Goal: Transaction & Acquisition: Purchase product/service

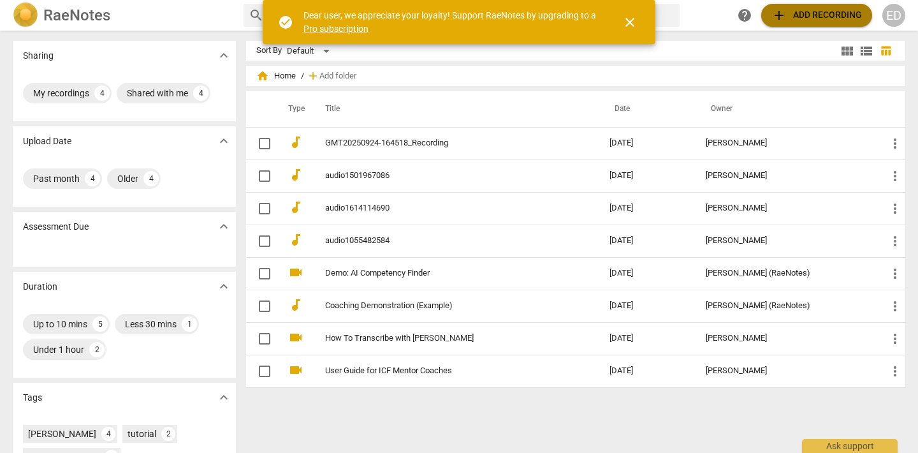
click at [791, 18] on span "add Add recording" at bounding box center [817, 15] width 91 height 15
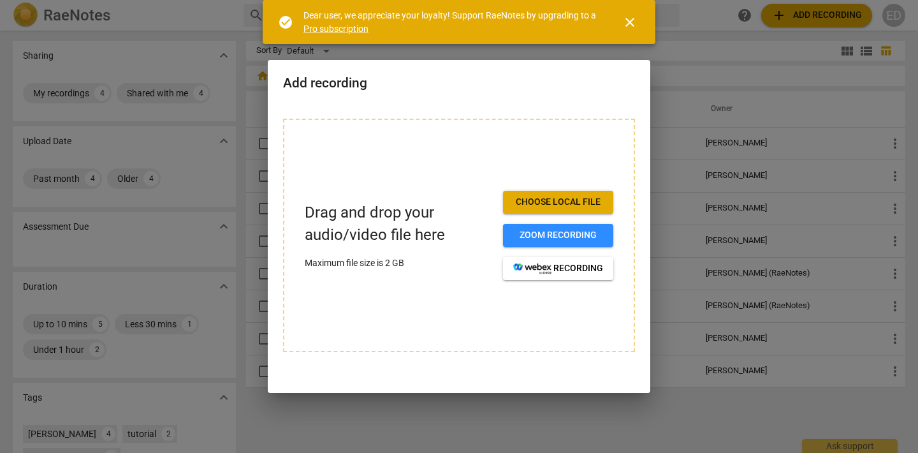
click at [558, 197] on span "Choose local file" at bounding box center [558, 202] width 90 height 13
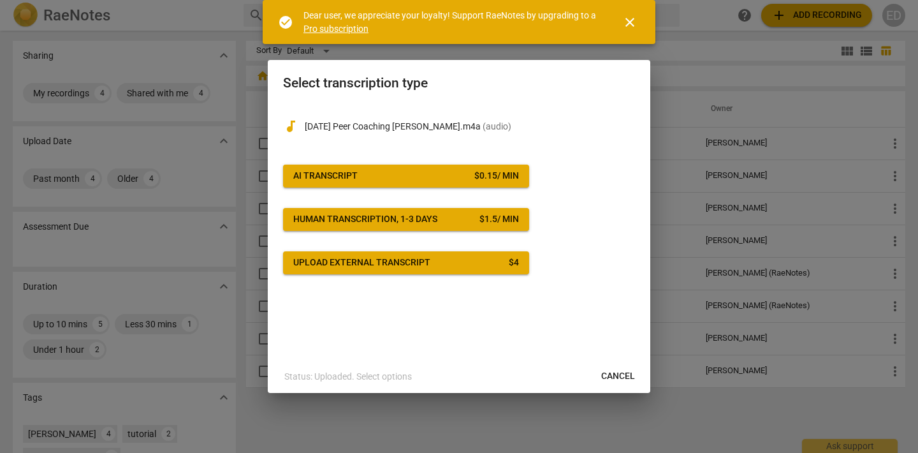
click at [624, 13] on button "close" at bounding box center [630, 22] width 31 height 31
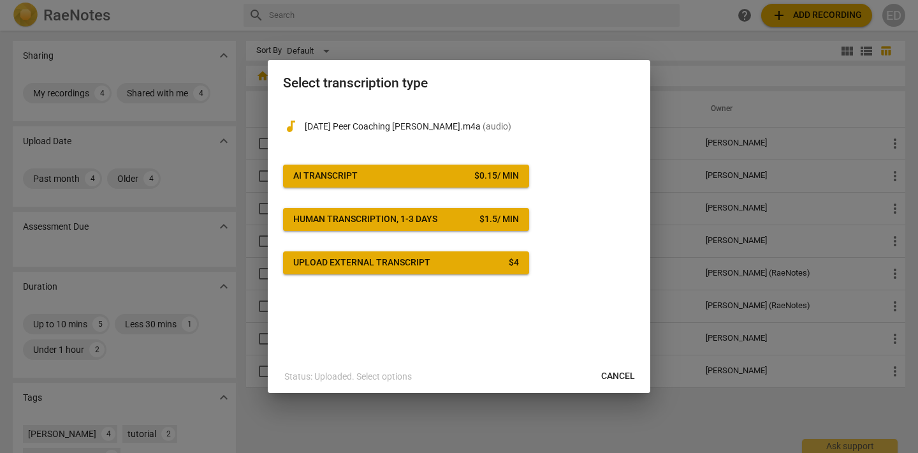
click at [338, 183] on button "AI Transcript $ 0.15 / min" at bounding box center [406, 176] width 246 height 23
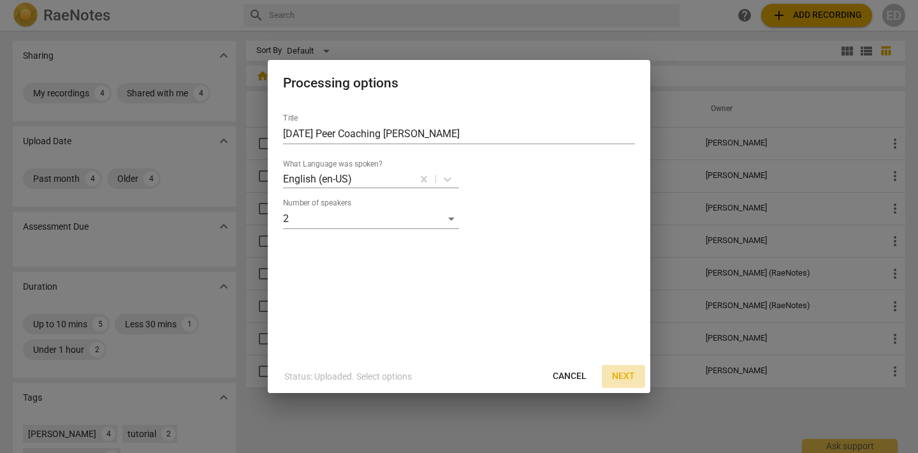
click at [627, 375] on span "Next" at bounding box center [623, 376] width 23 height 13
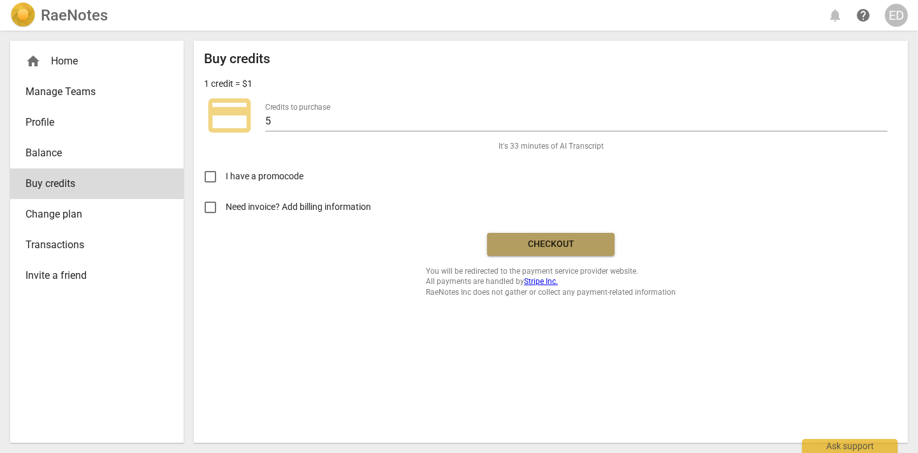
click at [561, 245] on span "Checkout" at bounding box center [550, 244] width 107 height 13
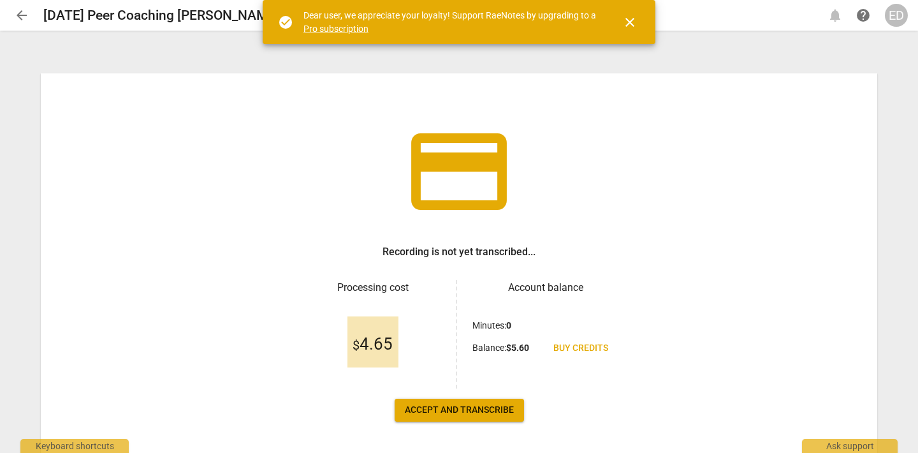
click at [442, 414] on span "Accept and transcribe" at bounding box center [459, 410] width 109 height 13
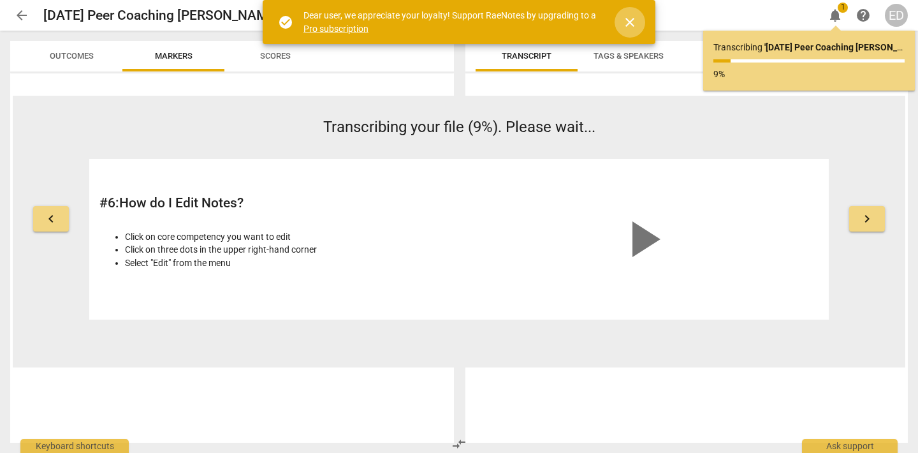
click at [626, 20] on span "close" at bounding box center [629, 22] width 15 height 15
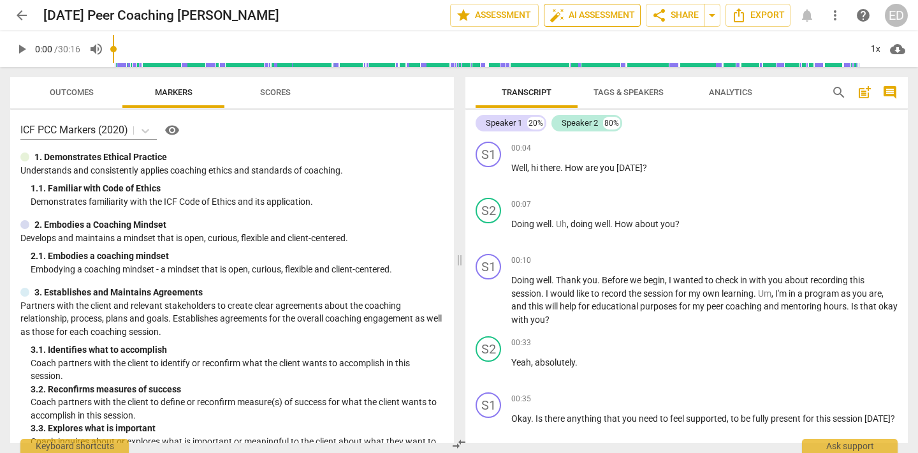
click at [605, 10] on span "auto_fix_high AI Assessment" at bounding box center [592, 15] width 85 height 15
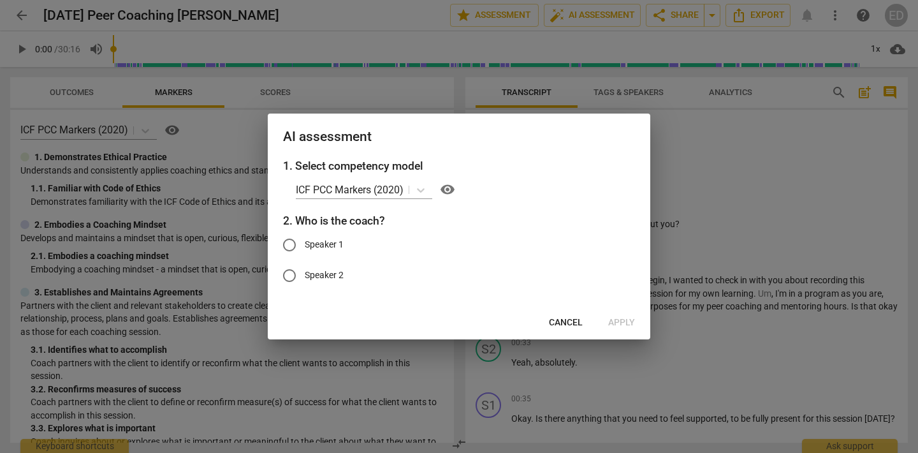
click at [564, 317] on span "Cancel" at bounding box center [566, 322] width 34 height 13
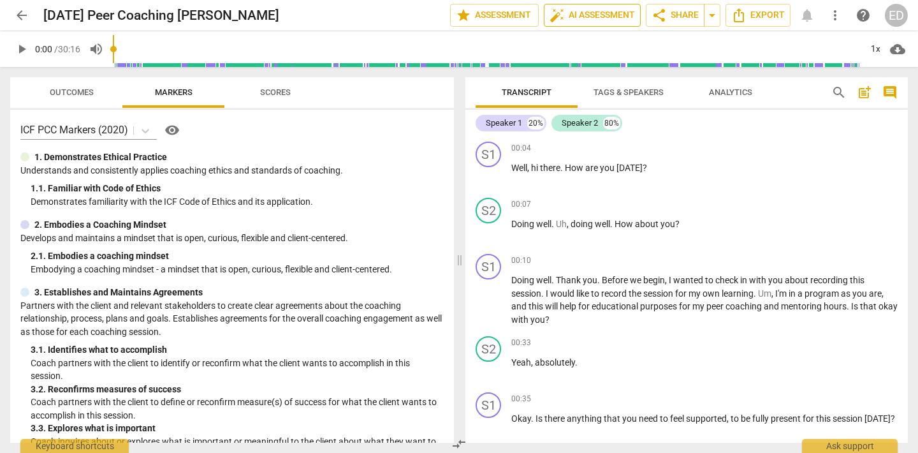
click at [603, 16] on span "auto_fix_high AI Assessment" at bounding box center [592, 15] width 85 height 15
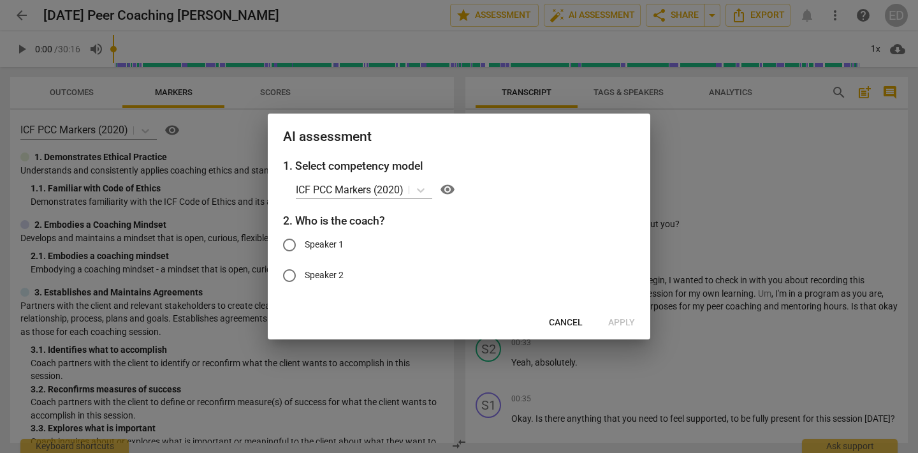
click at [289, 244] on input "Speaker 1" at bounding box center [289, 245] width 31 height 31
radio input "true"
click at [625, 320] on span "Apply" at bounding box center [621, 322] width 27 height 13
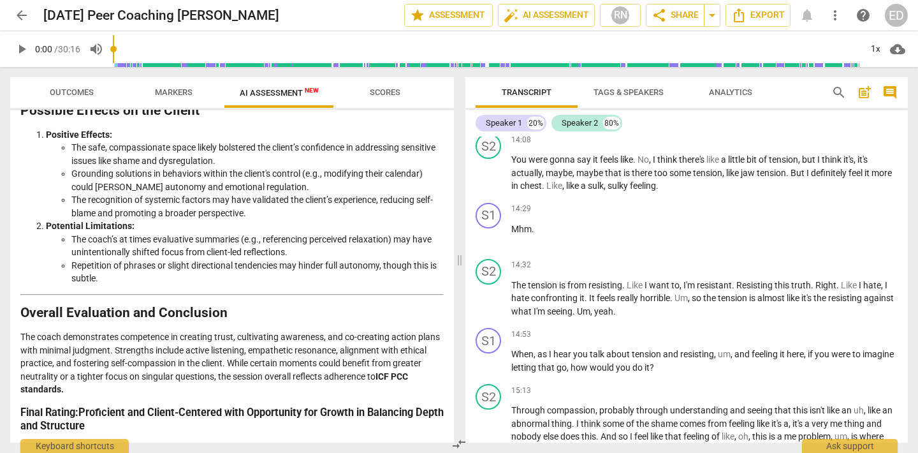
scroll to position [1865, 0]
